Goal: Transaction & Acquisition: Purchase product/service

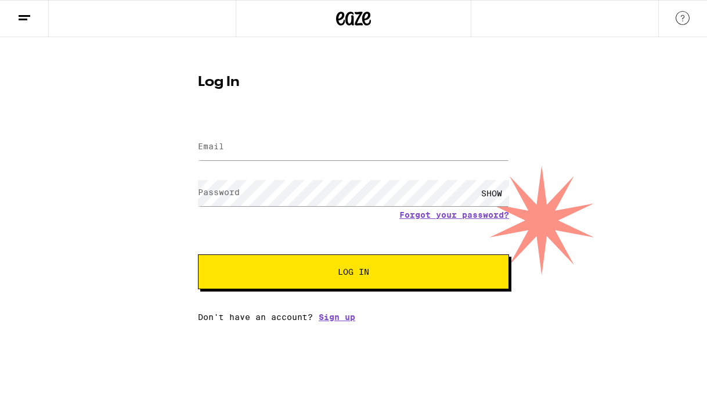
click at [265, 155] on input "Email" at bounding box center [353, 147] width 311 height 26
type input "[EMAIL_ADDRESS][DOMAIN_NAME]"
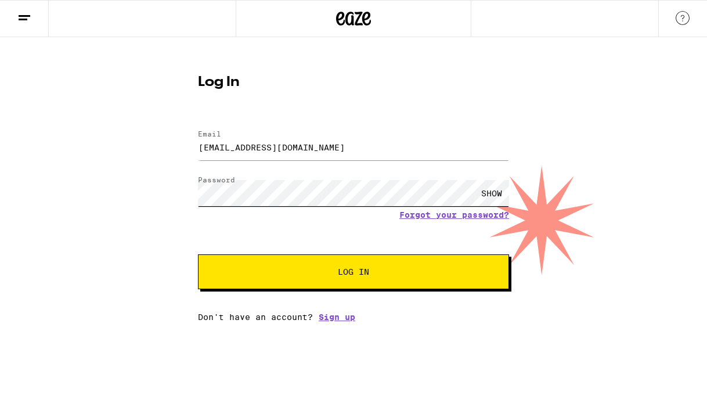
click at [353, 273] on button "Log In" at bounding box center [353, 271] width 311 height 35
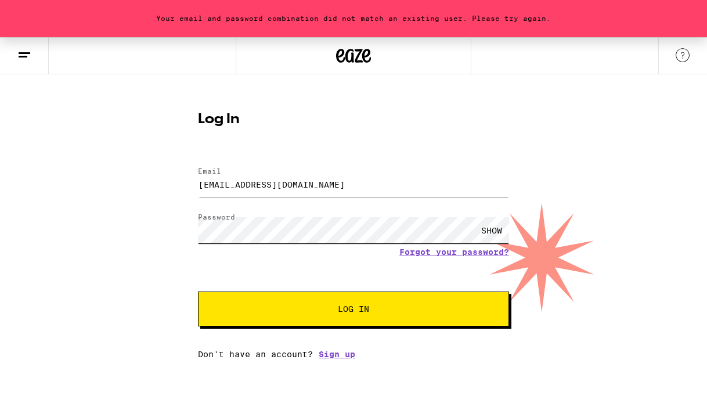
click at [353, 310] on button "Log In" at bounding box center [353, 308] width 311 height 35
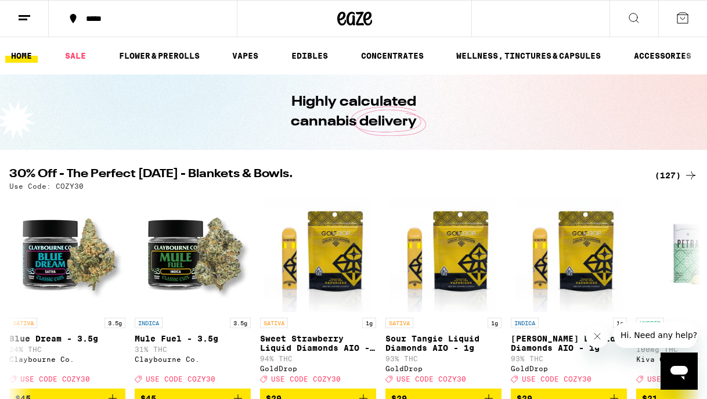
click at [92, 23] on div "*****" at bounding box center [149, 19] width 139 height 8
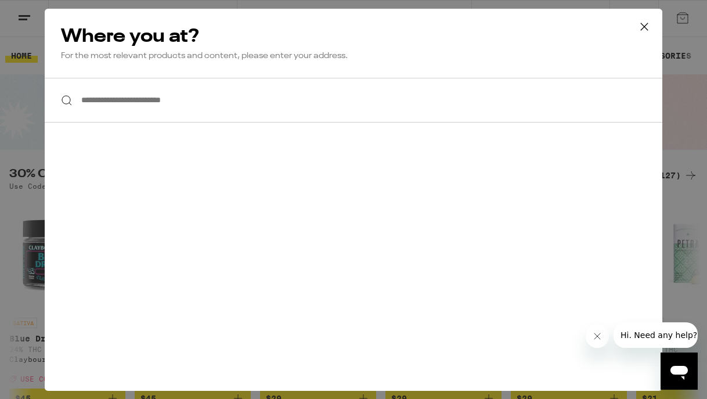
click at [144, 111] on input "**********" at bounding box center [353, 100] width 617 height 45
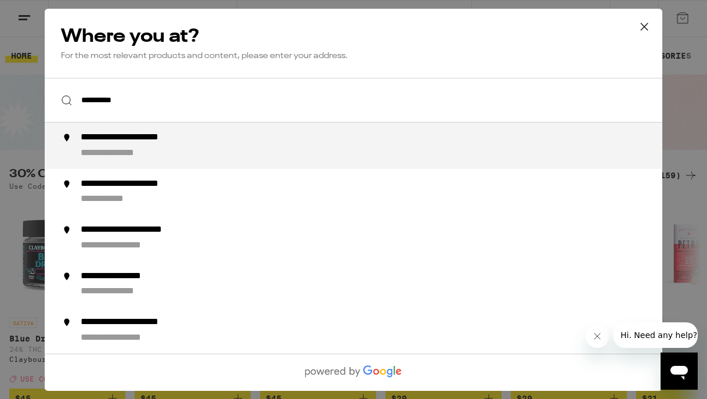
drag, startPoint x: 146, startPoint y: 111, endPoint x: 182, endPoint y: 149, distance: 52.5
click at [182, 149] on div "**********" at bounding box center [377, 146] width 592 height 28
type input "**********"
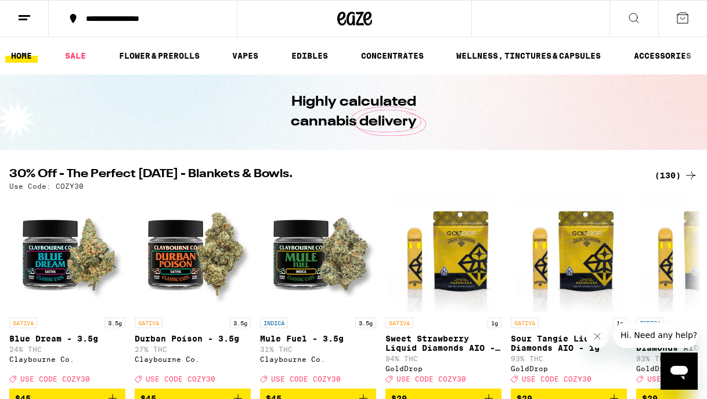
click at [19, 14] on icon at bounding box center [24, 18] width 14 height 14
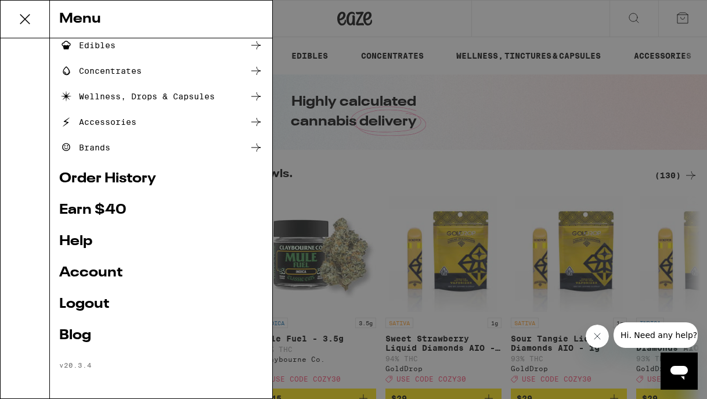
scroll to position [135, 0]
click at [96, 260] on ul "Shop Buy It Again Sale Flower & Prerolls Vapes Edibles Concentrates Wellness, D…" at bounding box center [161, 142] width 204 height 452
click at [96, 266] on link "Account" at bounding box center [161, 273] width 204 height 14
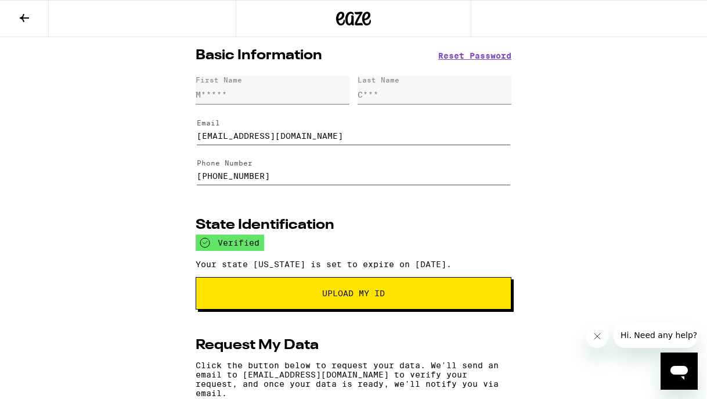
click at [19, 23] on icon at bounding box center [24, 18] width 14 height 14
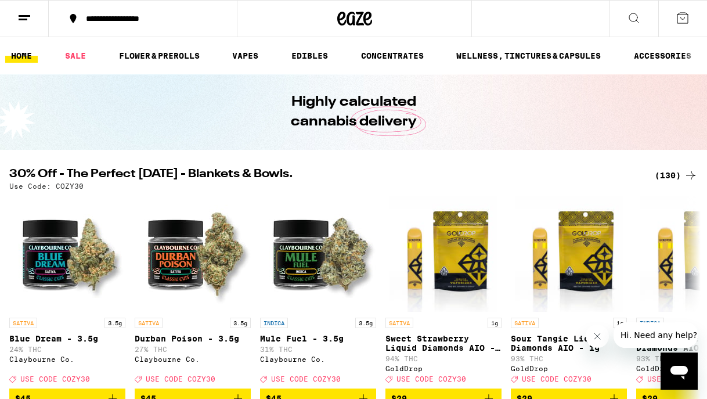
click at [679, 175] on div "(130)" at bounding box center [675, 175] width 43 height 14
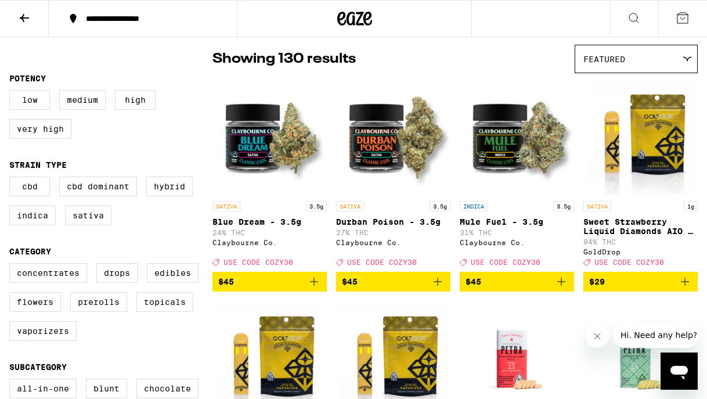
scroll to position [118, 0]
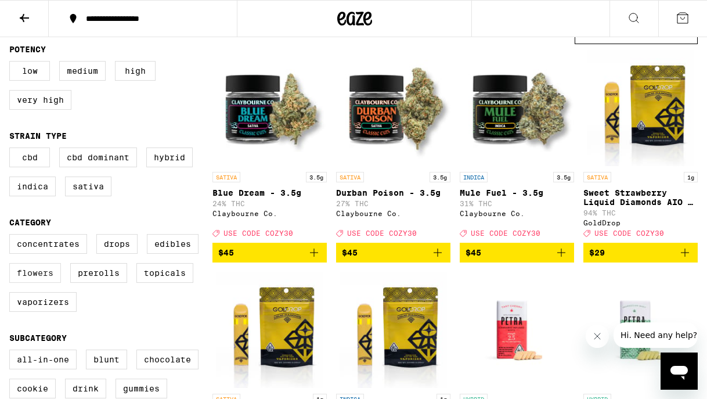
click at [51, 281] on label "Flowers" at bounding box center [35, 273] width 52 height 20
click at [12, 236] on input "Flowers" at bounding box center [12, 236] width 1 height 1
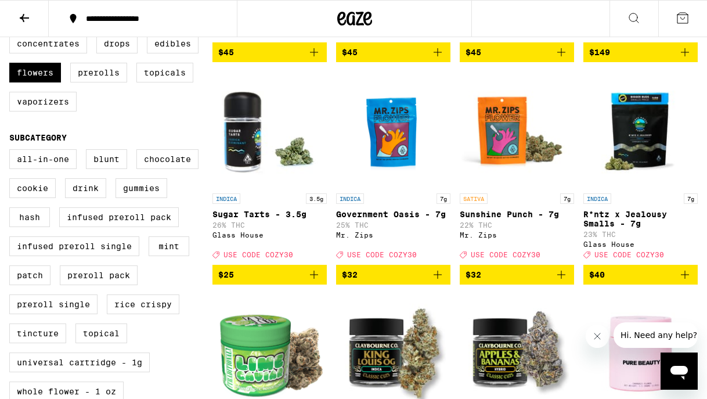
scroll to position [319, 0]
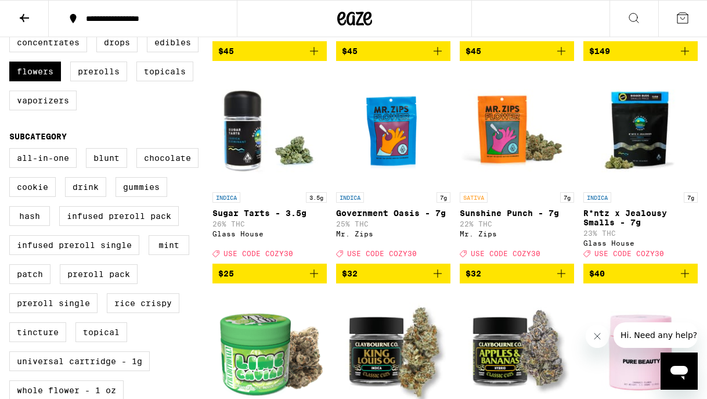
click at [436, 280] on icon "Add to bag" at bounding box center [437, 273] width 14 height 14
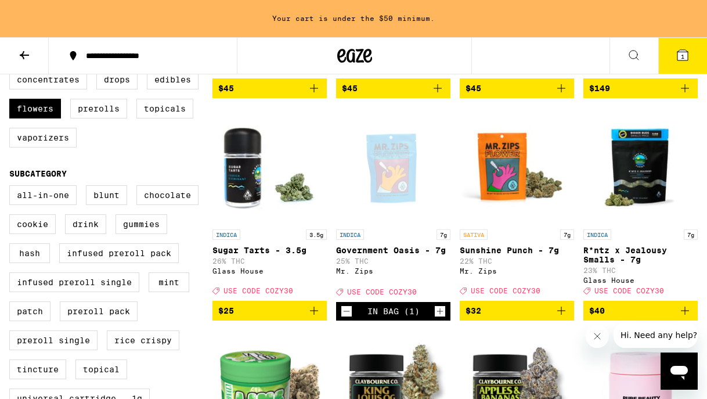
click at [438, 315] on icon "Increment" at bounding box center [439, 311] width 10 height 14
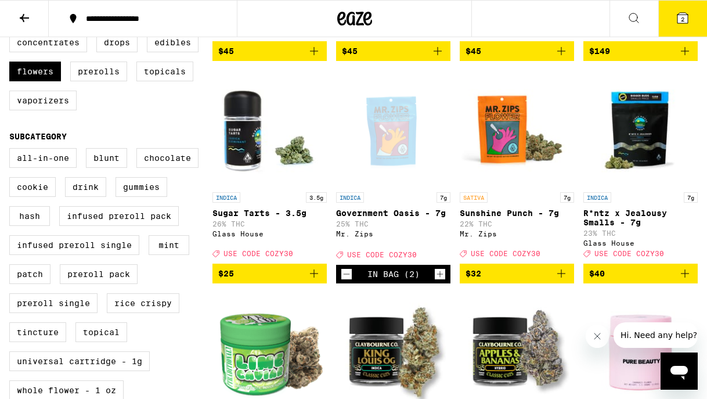
click at [559, 276] on icon "Add to bag" at bounding box center [561, 273] width 14 height 14
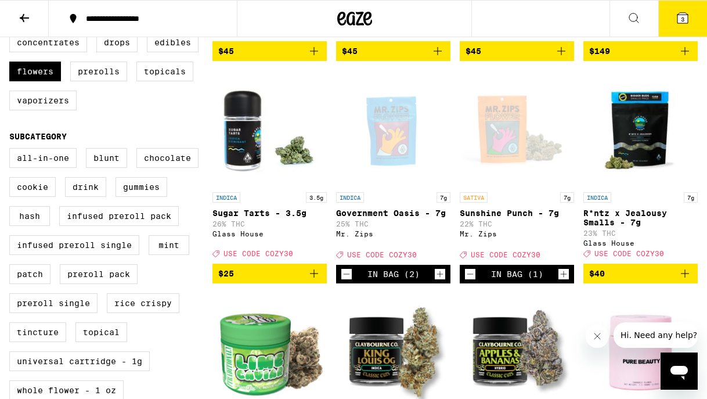
click at [562, 276] on icon "Increment" at bounding box center [563, 274] width 10 height 14
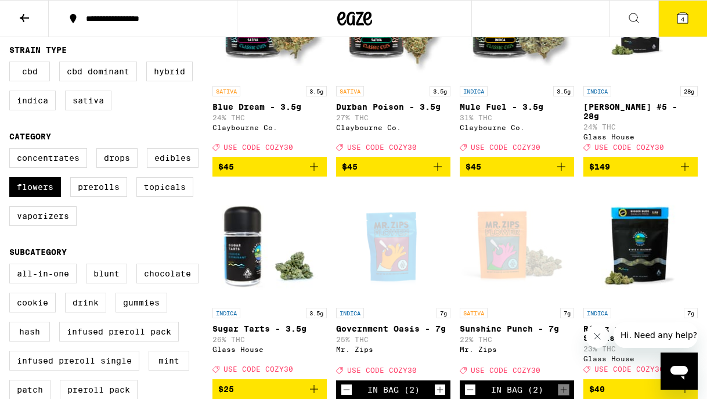
scroll to position [199, 0]
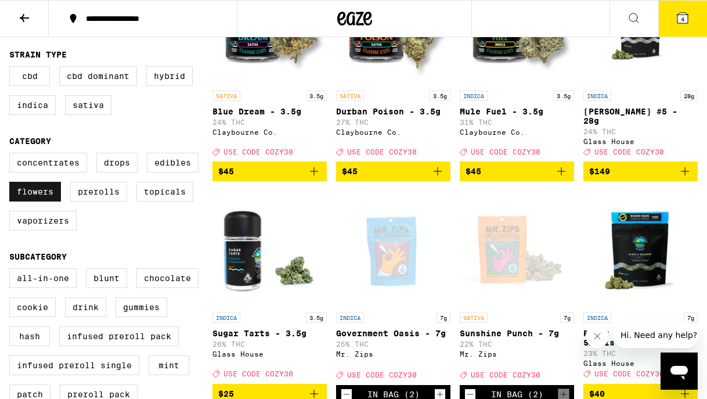
click at [43, 201] on label "Flowers" at bounding box center [35, 192] width 52 height 20
click at [12, 155] on input "Flowers" at bounding box center [12, 154] width 1 height 1
checkbox input "false"
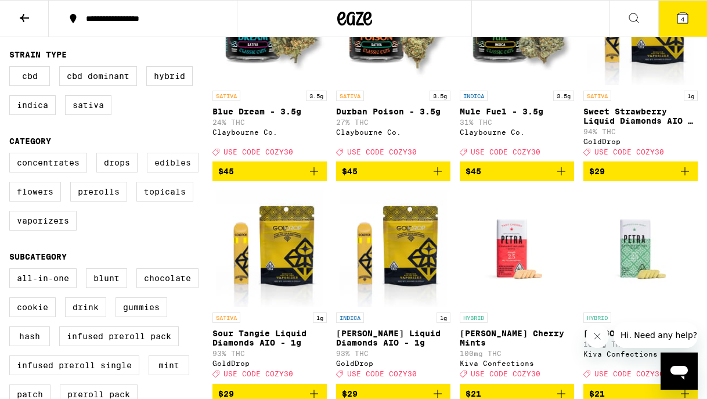
click at [158, 172] on label "Edibles" at bounding box center [173, 163] width 52 height 20
click at [12, 155] on input "Edibles" at bounding box center [12, 154] width 1 height 1
checkbox input "true"
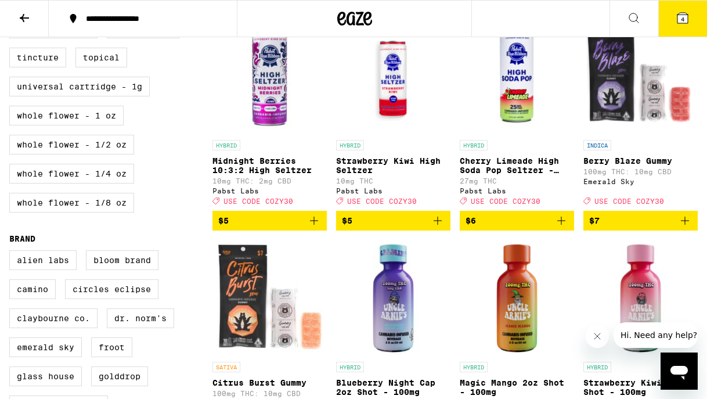
scroll to position [595, 0]
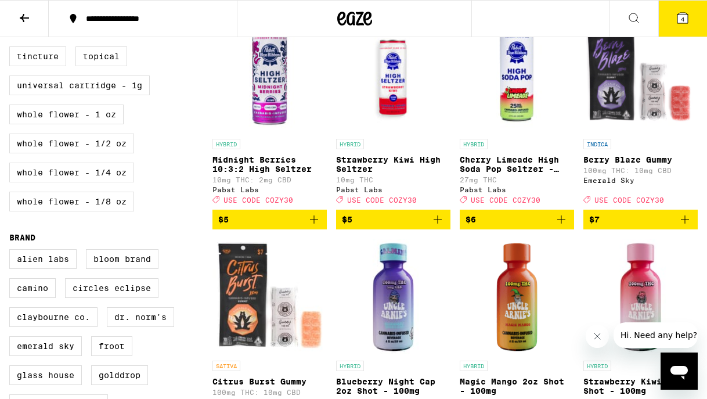
click at [611, 111] on img "Open page for Berry Blaze Gummy from Emerald Sky" at bounding box center [640, 75] width 114 height 116
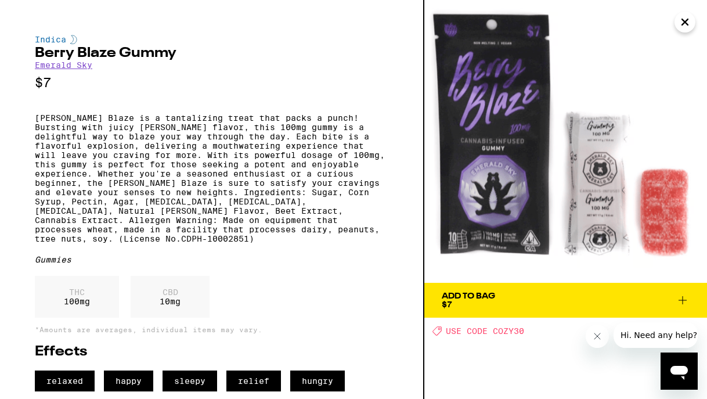
click at [685, 17] on icon "Close" at bounding box center [685, 21] width 14 height 17
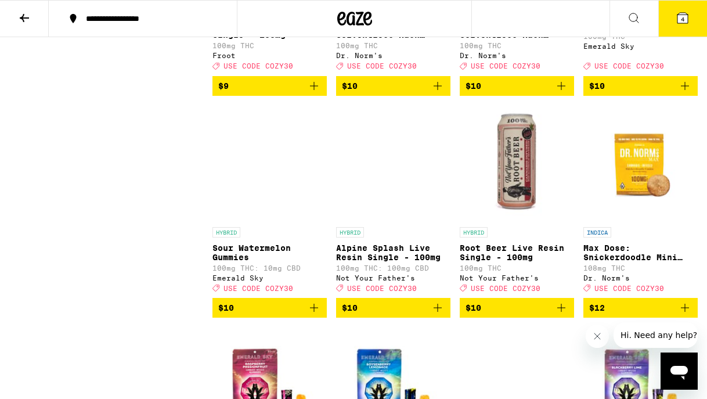
scroll to position [1399, 0]
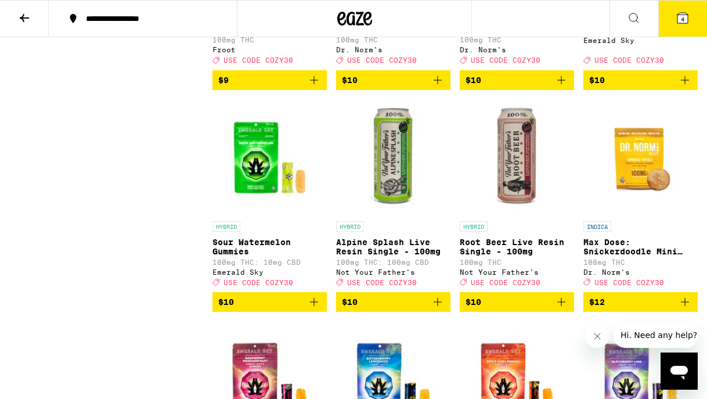
click at [314, 306] on icon "Add to bag" at bounding box center [314, 302] width 8 height 8
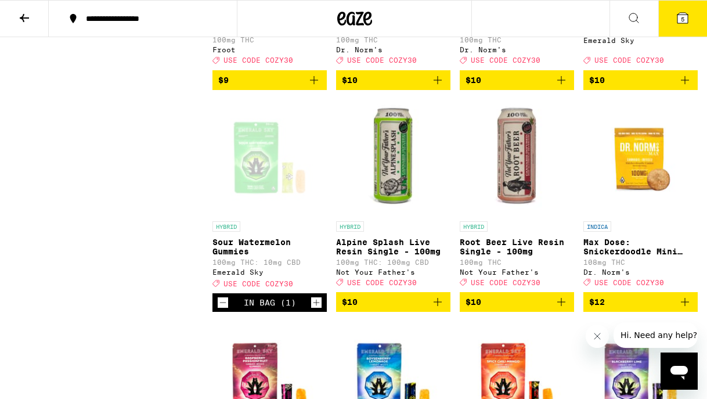
click at [691, 87] on icon "Add to bag" at bounding box center [685, 80] width 14 height 14
click at [673, 24] on button "6" at bounding box center [682, 19] width 49 height 36
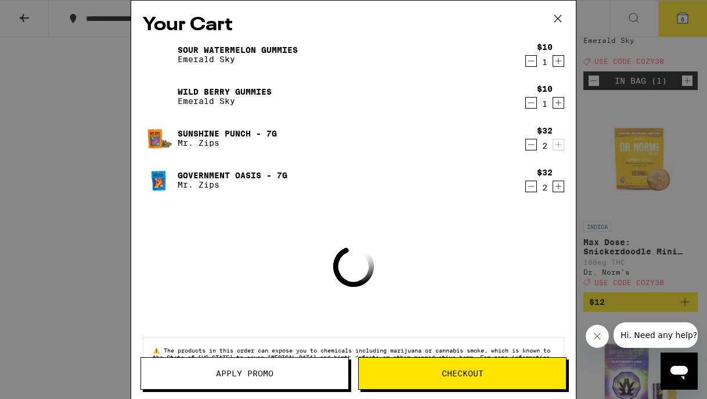
click at [280, 370] on span "Apply Promo" at bounding box center [244, 373] width 207 height 8
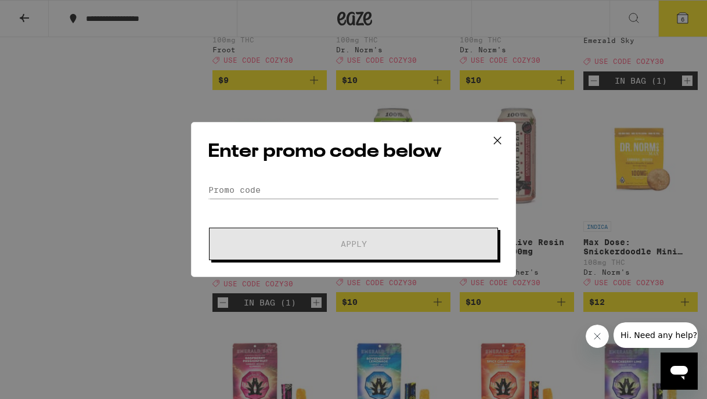
click at [289, 202] on form "Promo Code Apply" at bounding box center [353, 220] width 291 height 79
click at [275, 186] on input "Promo Code" at bounding box center [353, 189] width 291 height 17
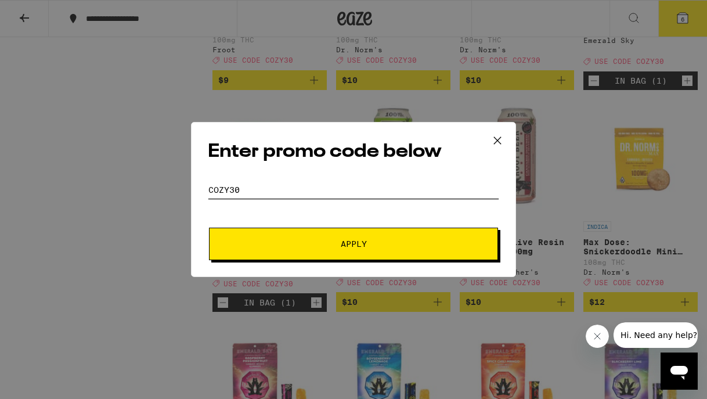
type input "cozy30"
click at [353, 244] on button "Apply" at bounding box center [353, 243] width 289 height 32
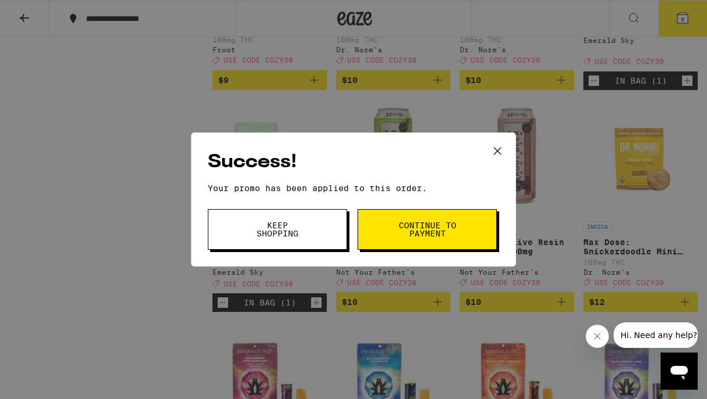
click at [363, 233] on button "Continue to payment" at bounding box center [426, 229] width 139 height 41
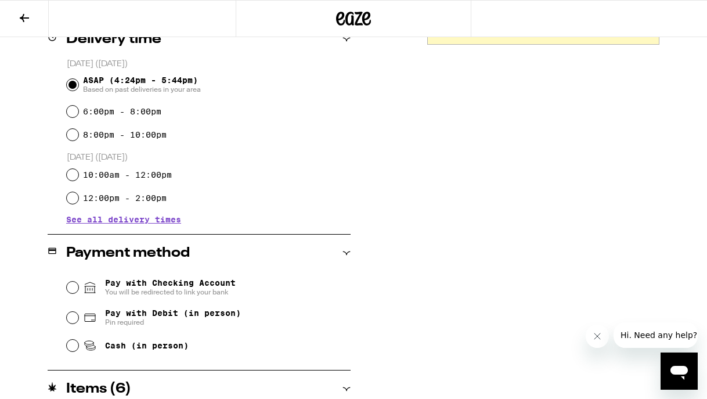
scroll to position [339, 0]
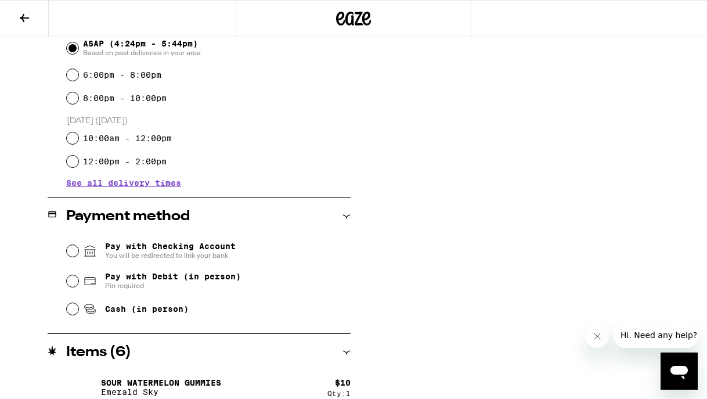
click at [74, 283] on input "Pay with Debit (in person) Pin required" at bounding box center [73, 281] width 12 height 12
radio input "true"
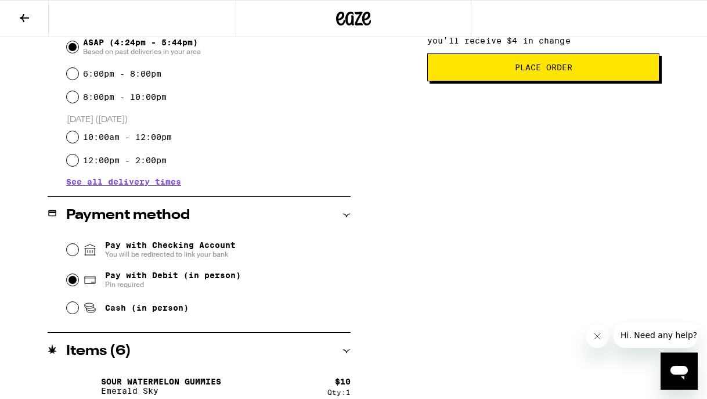
scroll to position [340, 0]
click at [486, 71] on span "Place Order" at bounding box center [543, 67] width 212 height 8
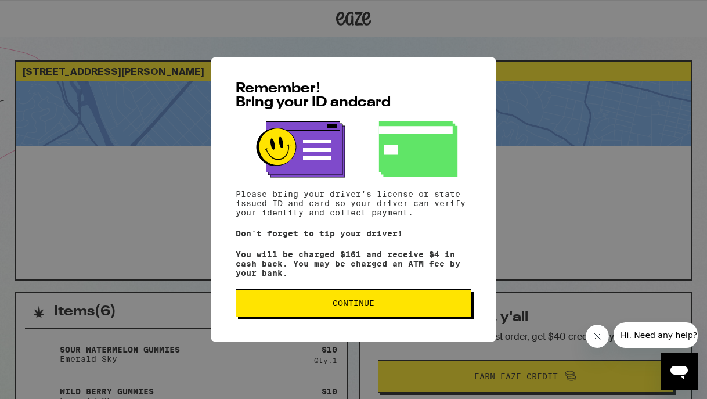
click at [384, 307] on span "Continue" at bounding box center [353, 303] width 216 height 8
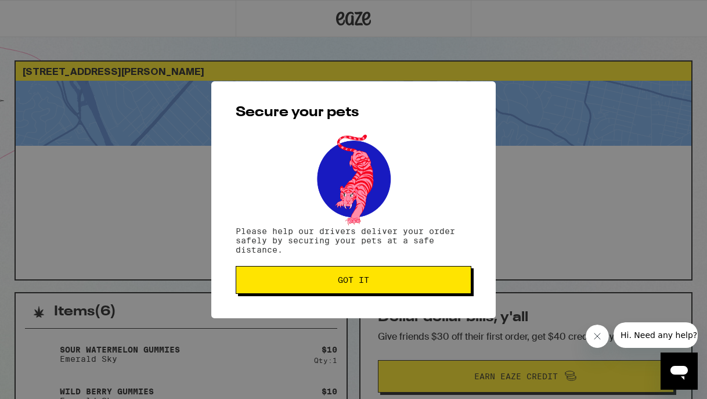
click at [367, 288] on button "Got it" at bounding box center [354, 280] width 236 height 28
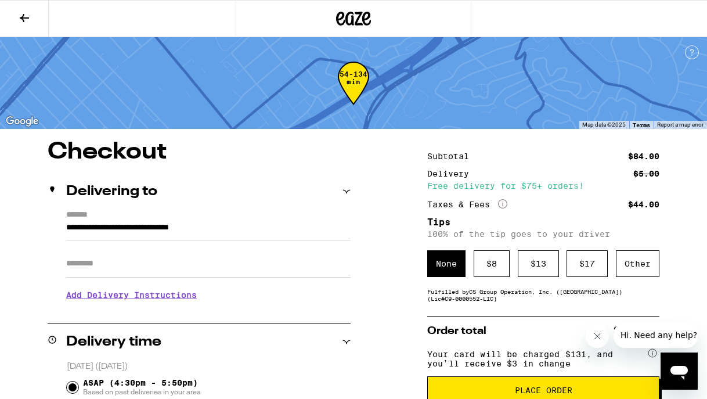
click at [20, 16] on icon at bounding box center [24, 18] width 14 height 14
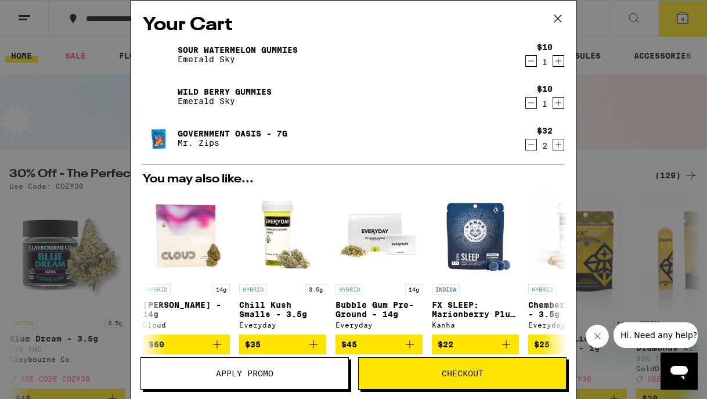
click at [557, 16] on icon at bounding box center [557, 18] width 17 height 17
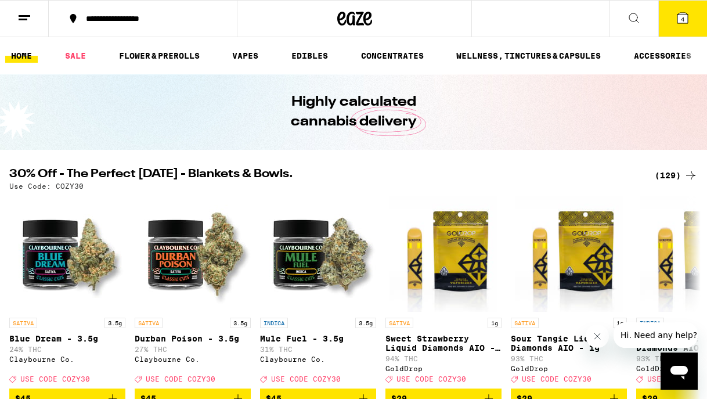
click at [679, 173] on div "(129)" at bounding box center [675, 175] width 43 height 14
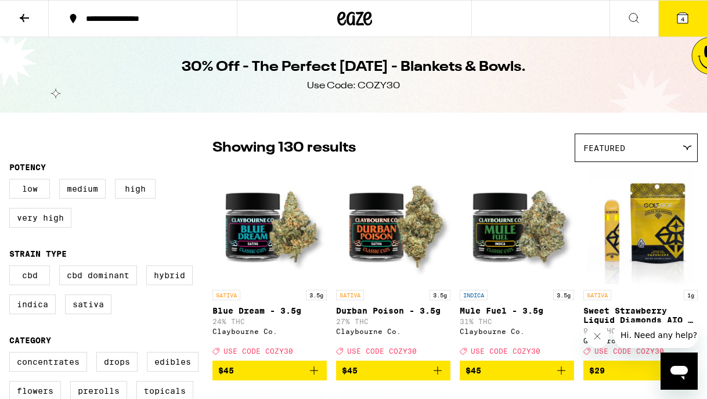
scroll to position [66, 0]
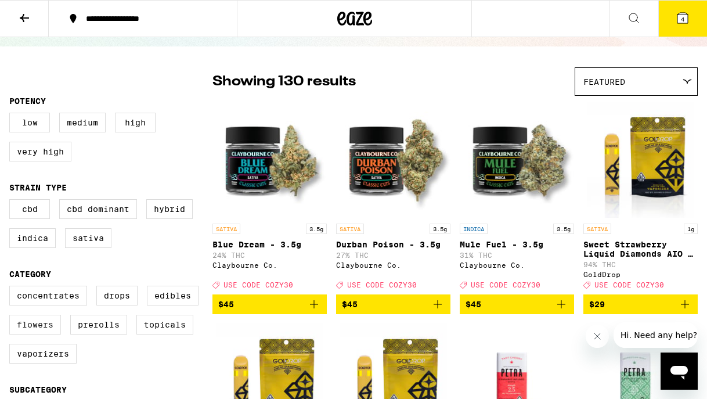
click at [46, 334] on label "Flowers" at bounding box center [35, 324] width 52 height 20
click at [12, 288] on input "Flowers" at bounding box center [12, 287] width 1 height 1
checkbox input "true"
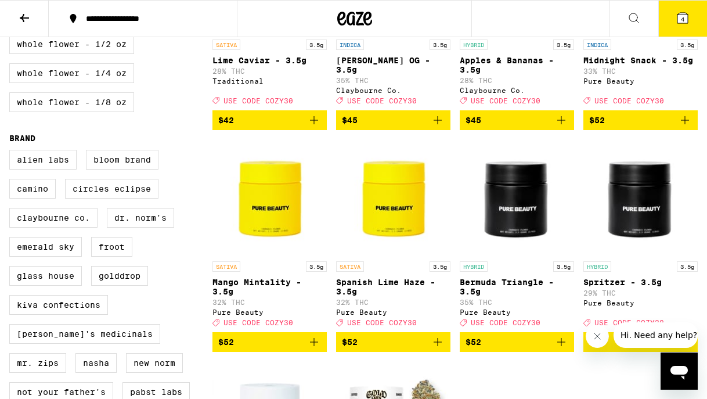
scroll to position [693, 0]
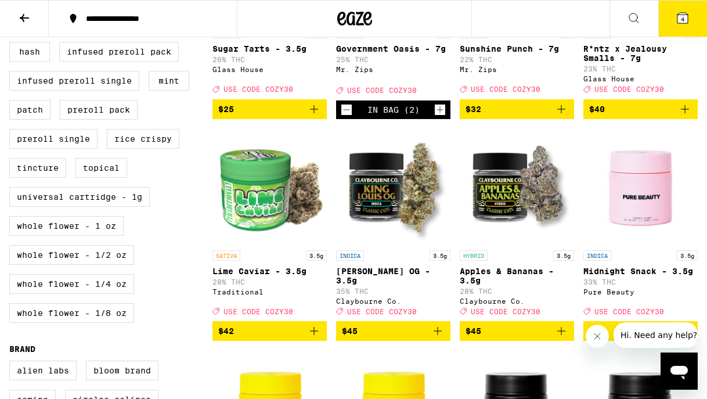
click at [563, 335] on icon "Add to bag" at bounding box center [561, 331] width 8 height 8
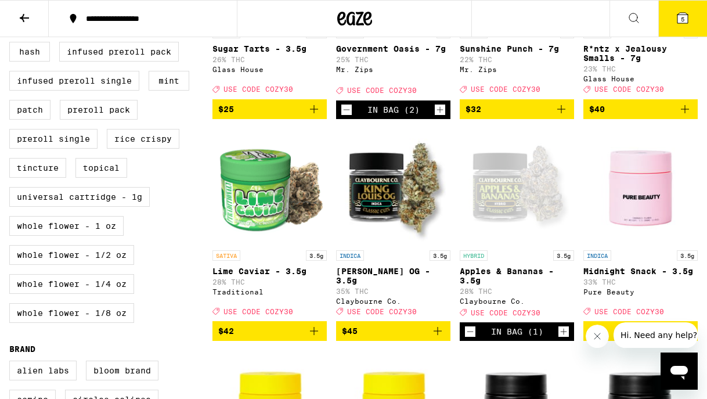
click at [681, 27] on button "5" at bounding box center [682, 19] width 49 height 36
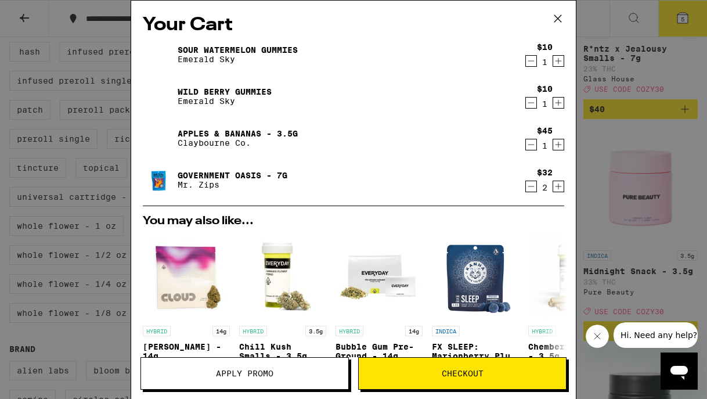
click at [294, 382] on button "Apply Promo" at bounding box center [244, 373] width 208 height 32
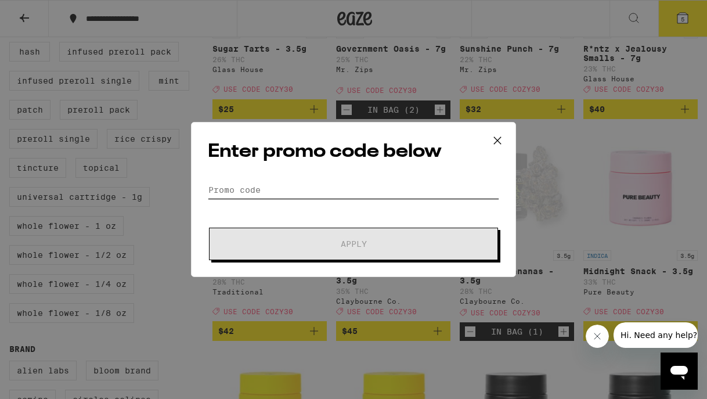
click at [259, 189] on input "Promo Code" at bounding box center [353, 189] width 291 height 17
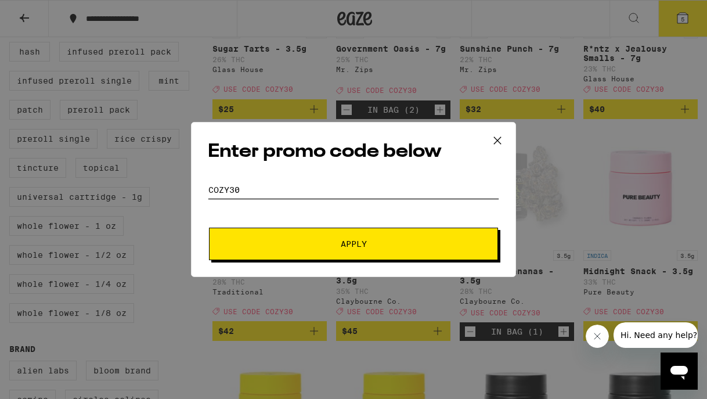
type input "cozy30"
click at [297, 238] on button "Apply" at bounding box center [353, 243] width 289 height 32
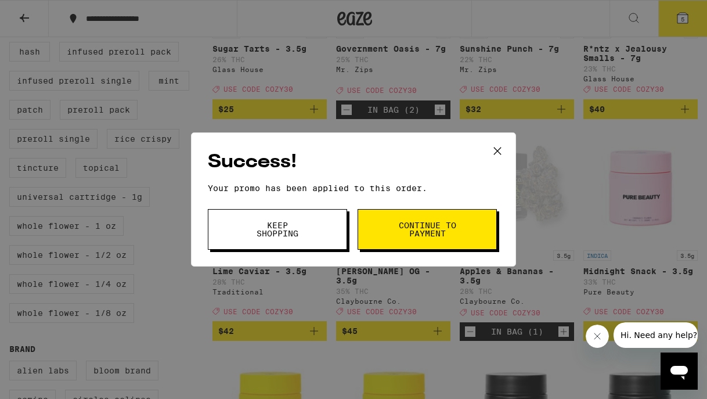
click at [400, 237] on span "Continue to payment" at bounding box center [426, 229] width 59 height 16
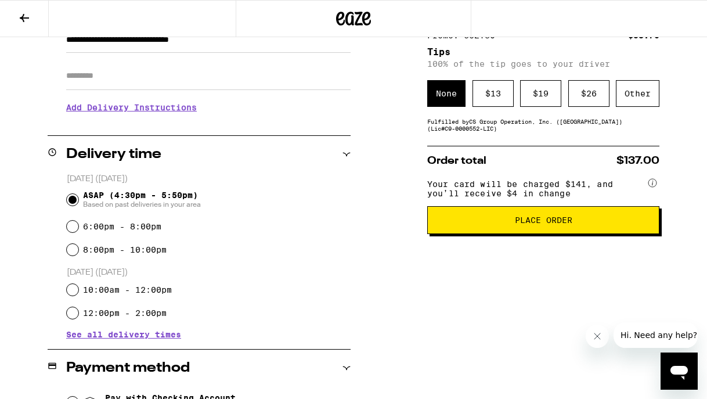
scroll to position [186, 0]
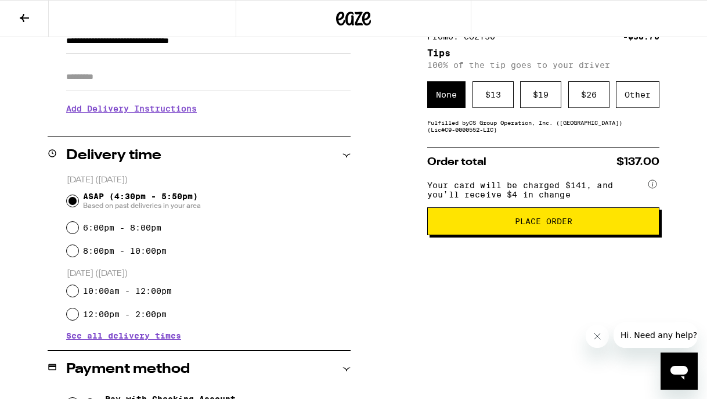
click at [490, 235] on button "Place Order" at bounding box center [543, 221] width 232 height 28
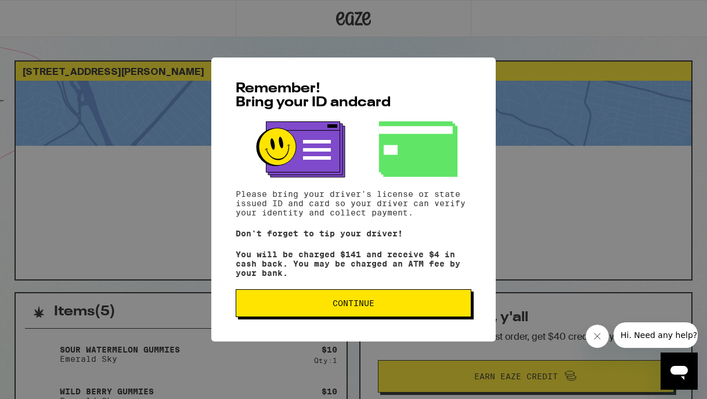
click at [369, 307] on span "Continue" at bounding box center [353, 303] width 42 height 8
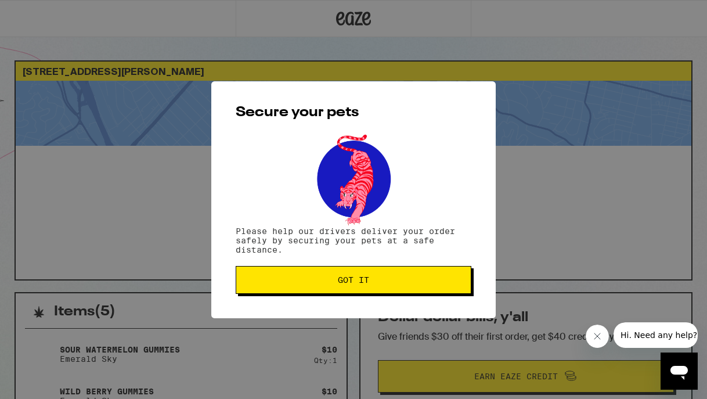
click at [331, 263] on div "Secure your pets Please help our drivers deliver your order safely by securing …" at bounding box center [353, 199] width 284 height 237
click at [320, 282] on span "Got it" at bounding box center [353, 280] width 216 height 8
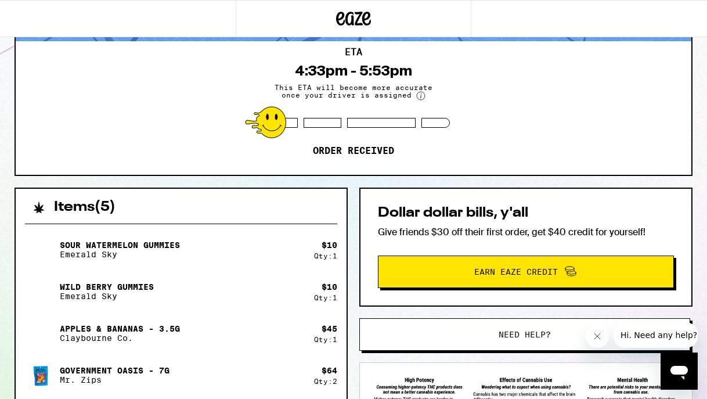
scroll to position [81, 0]
